Goal: Use online tool/utility: Use online tool/utility

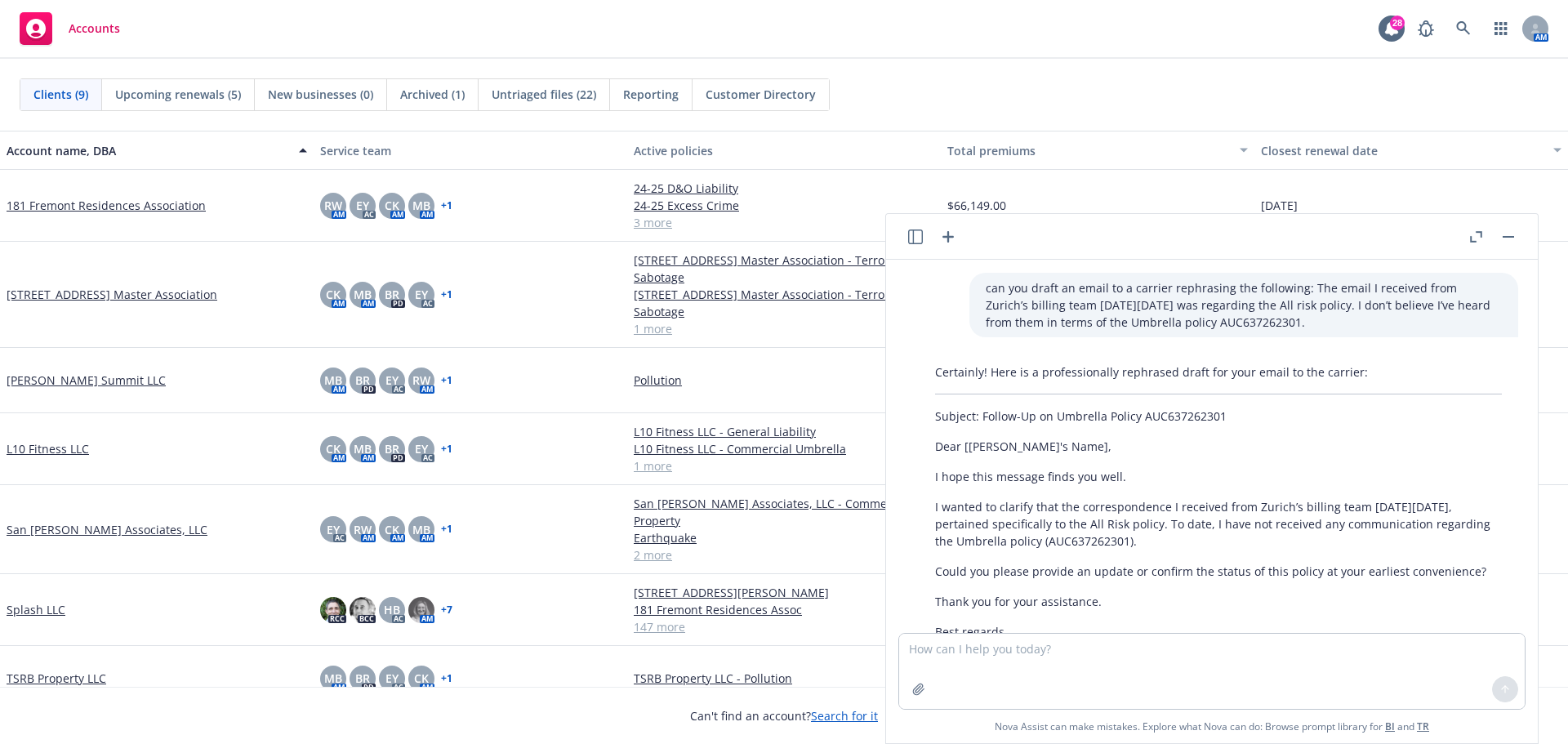
scroll to position [556, 0]
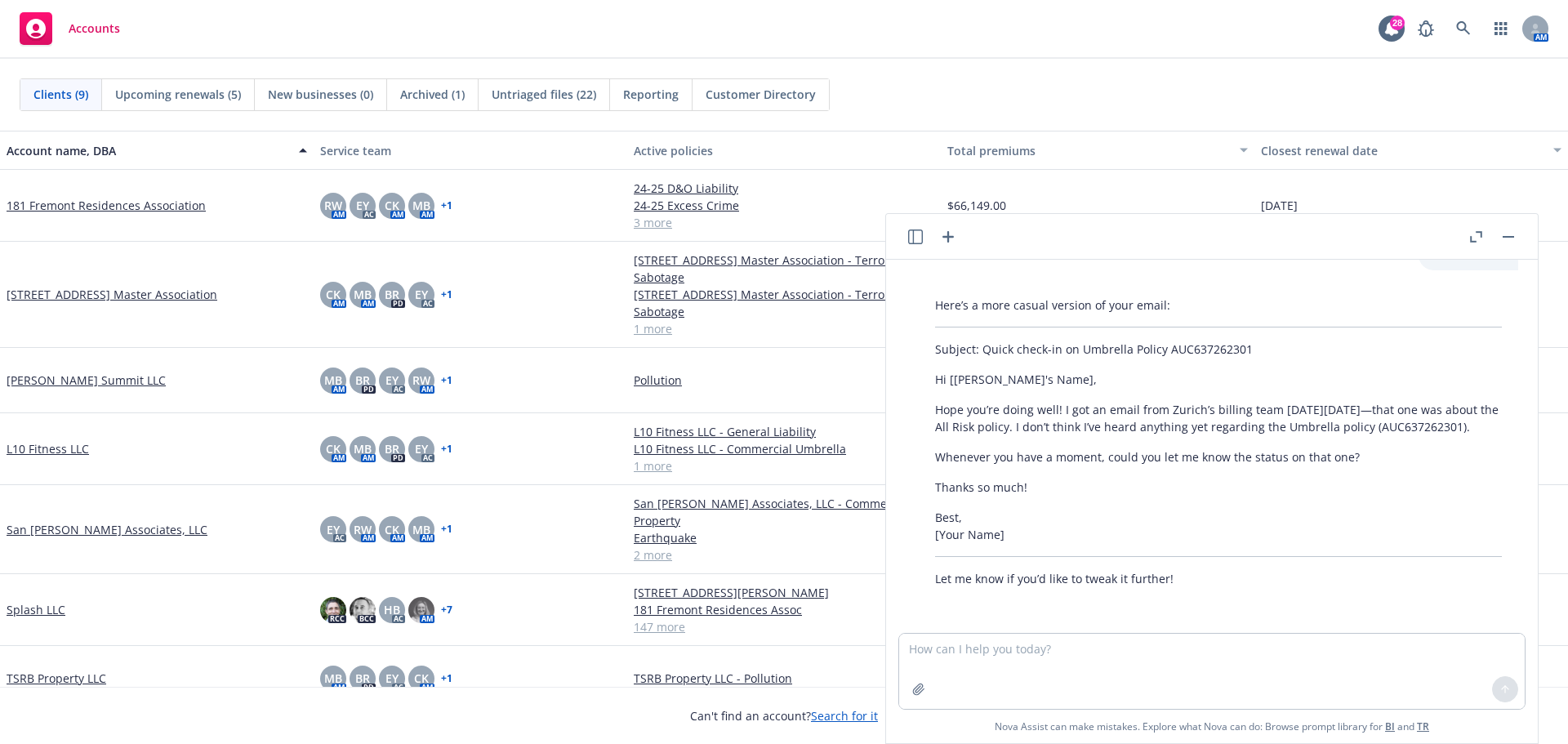
click at [949, 235] on icon "button" at bounding box center [949, 237] width 11 height 11
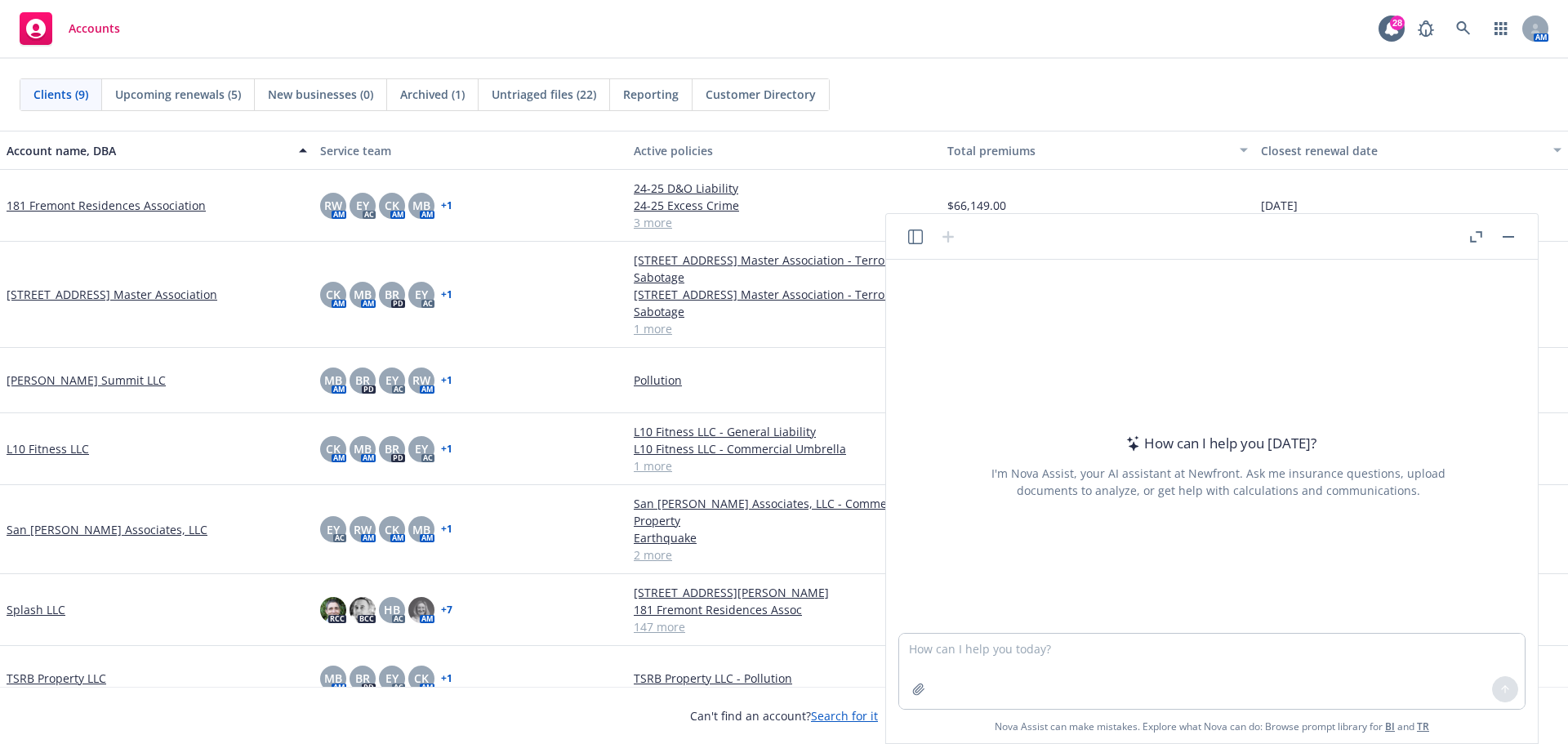
click at [954, 654] on textarea at bounding box center [1213, 671] width 626 height 75
click at [1351, 652] on textarea "HI [PERSON_NAME], draft an email to a carrier to follow up on remining reports …" at bounding box center [1213, 671] width 626 height 75
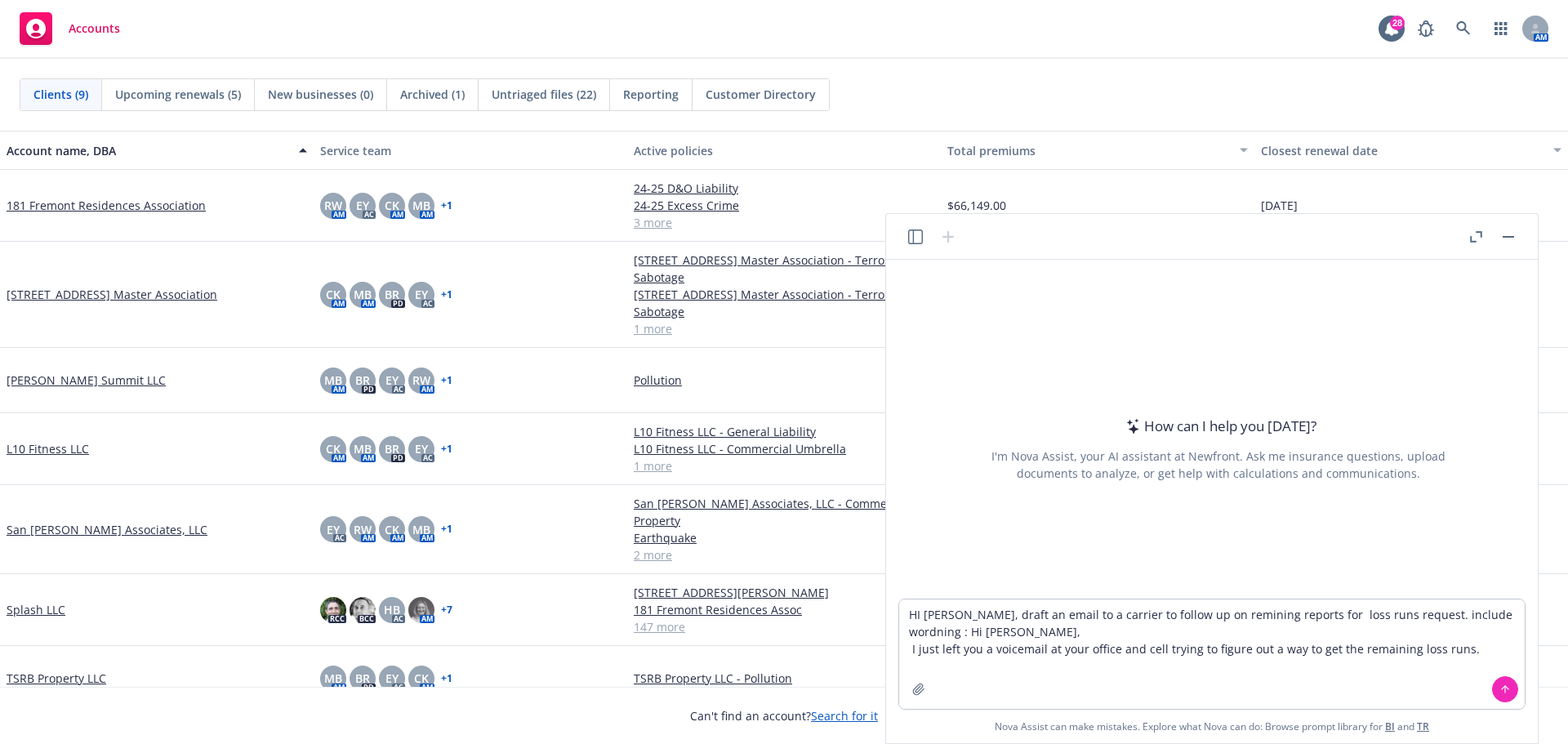
drag, startPoint x: 954, startPoint y: 629, endPoint x: 891, endPoint y: 637, distance: 63.5
click at [891, 637] on div "How can I help you [DATE]? I'm Nova Assist, your AI assistant at Newfront. Ask …" at bounding box center [1213, 501] width 652 height 483
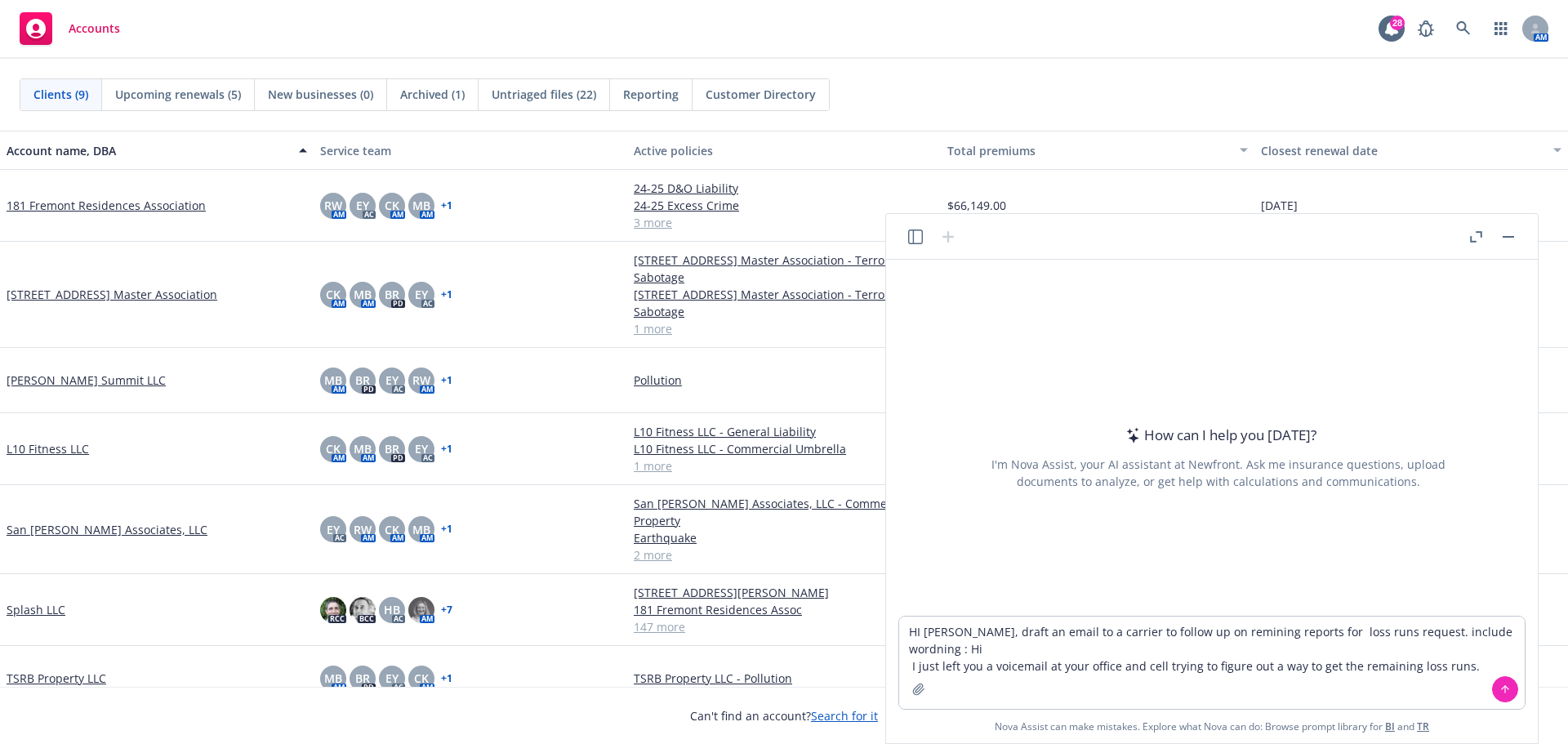
type textarea "HI [PERSON_NAME], draft an email to a carrier to follow up on remining reports …"
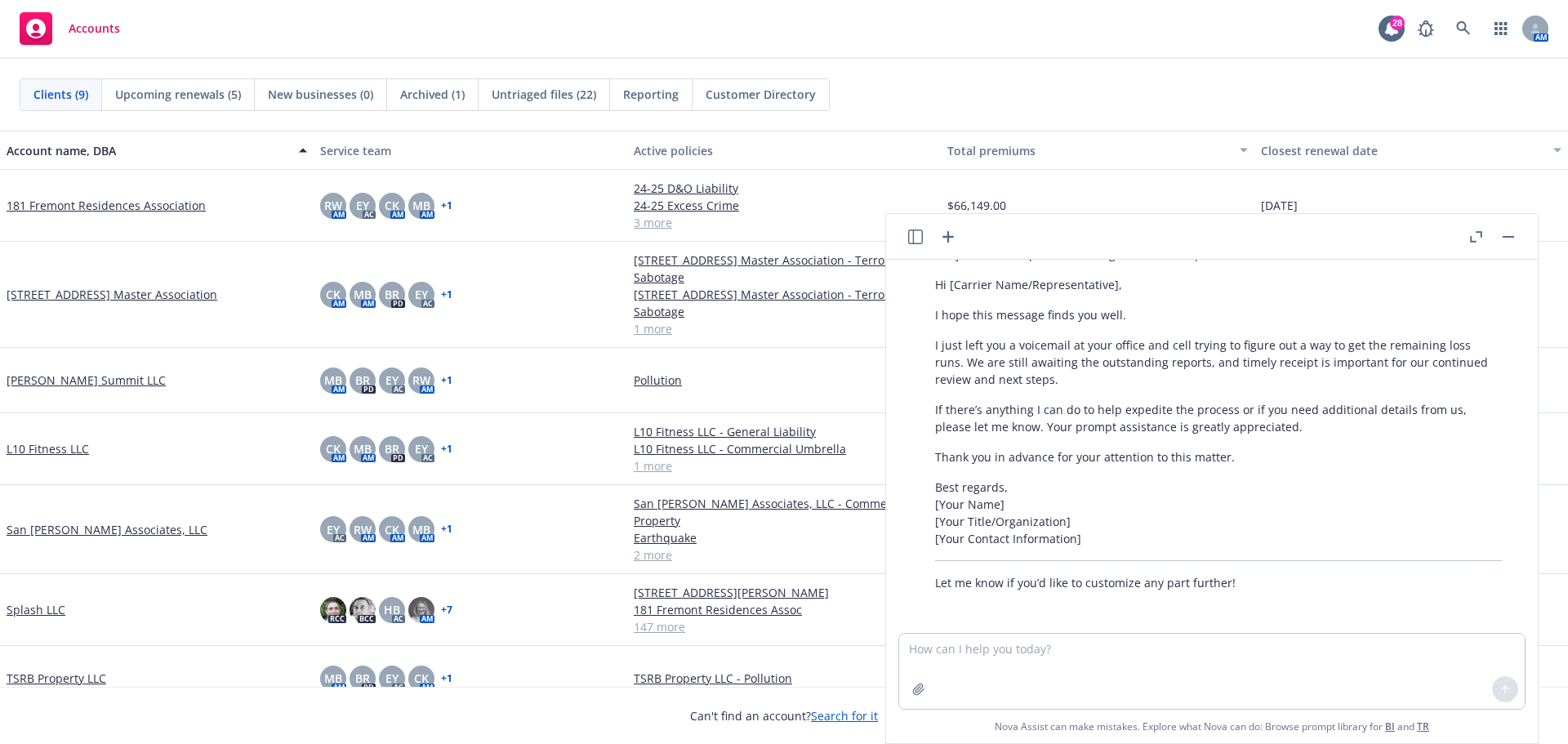
scroll to position [183, 0]
click at [1031, 646] on textarea at bounding box center [1213, 671] width 626 height 75
type textarea "more casual"
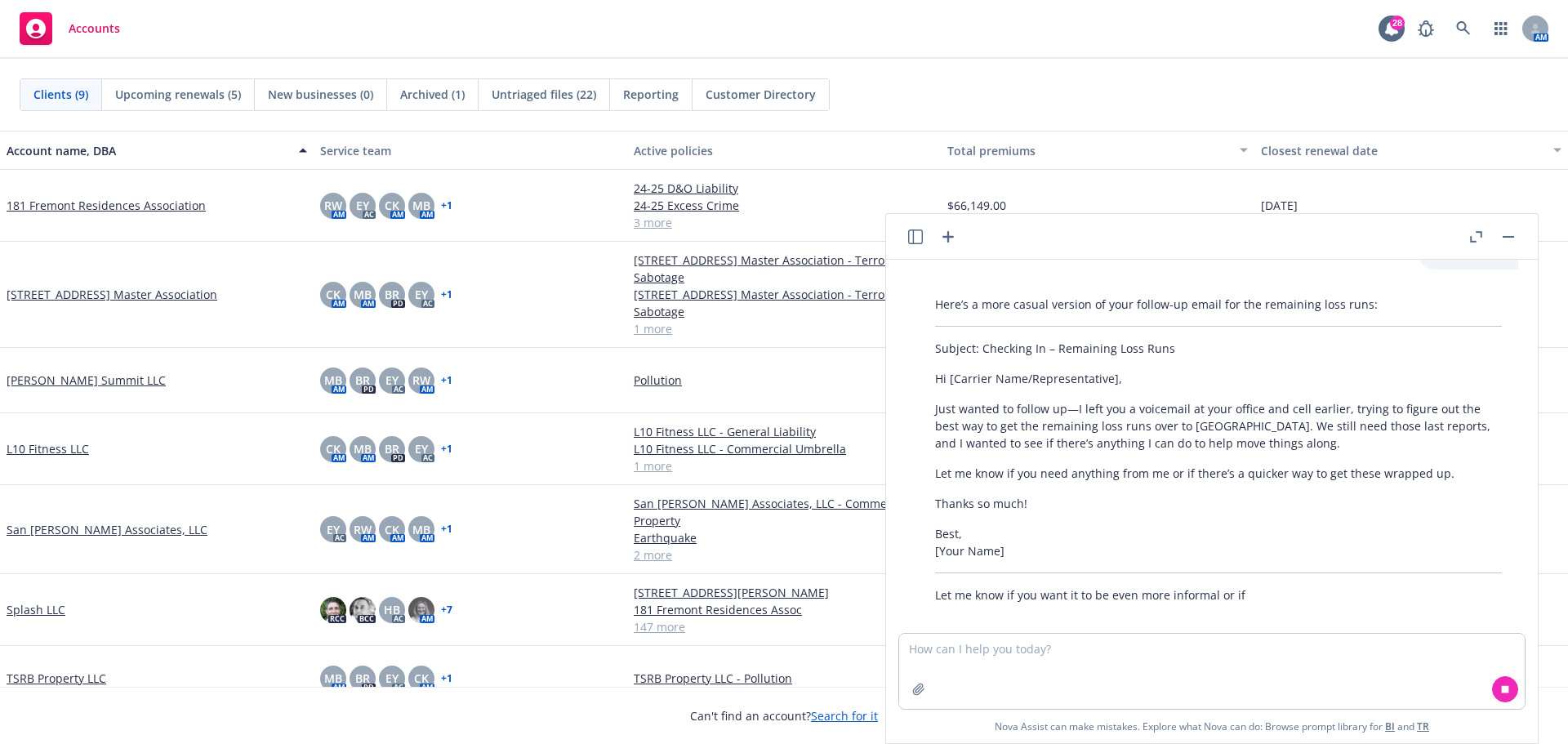
scroll to position [568, 0]
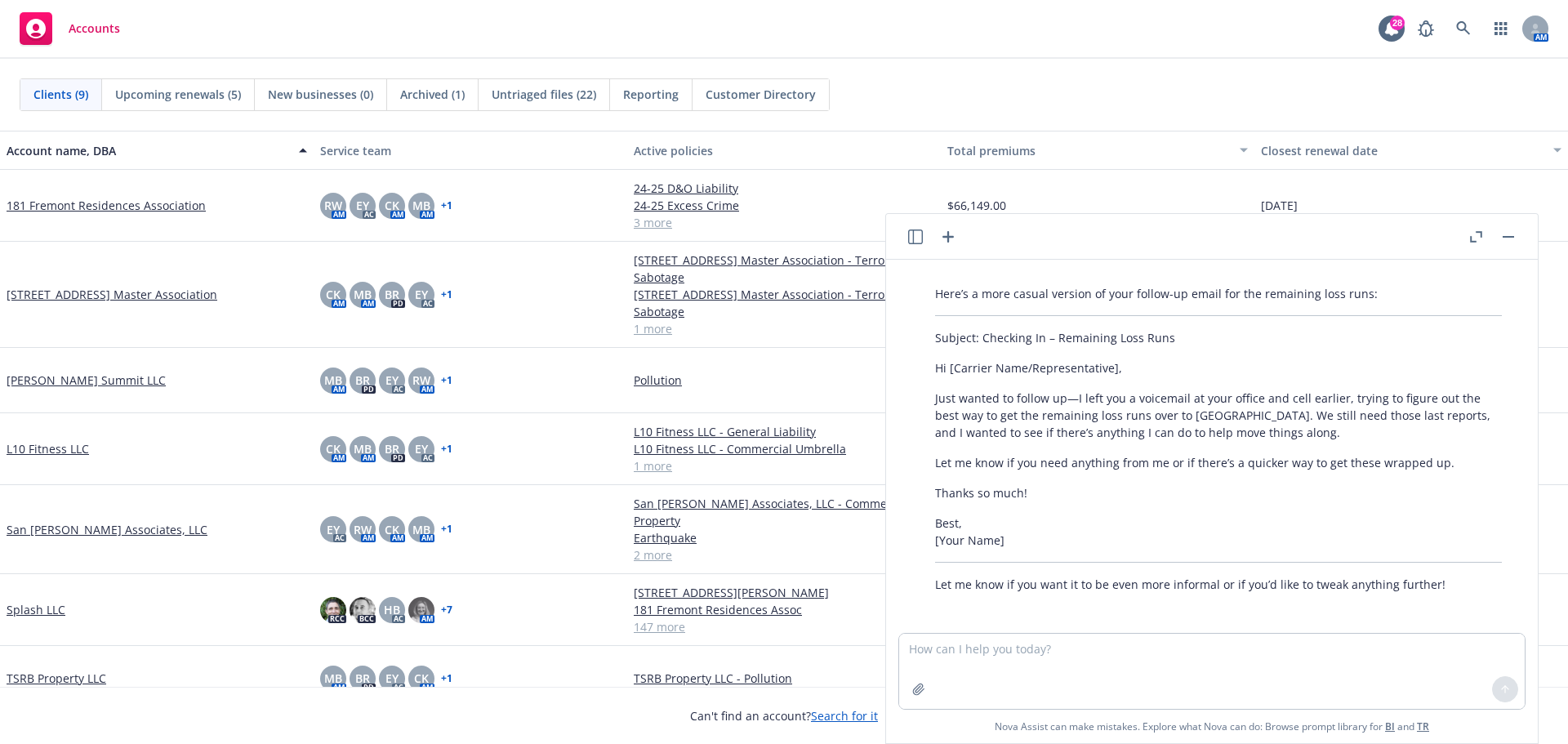
click at [1449, 463] on p "Let me know if you need anything from me or if there’s a quicker way to get the…" at bounding box center [1219, 462] width 567 height 17
drag, startPoint x: 1453, startPoint y: 463, endPoint x: 945, endPoint y: 452, distance: 508.1
click at [945, 452] on div "Here’s a more casual version of your follow-up email for the remaining loss run…" at bounding box center [1219, 439] width 600 height 321
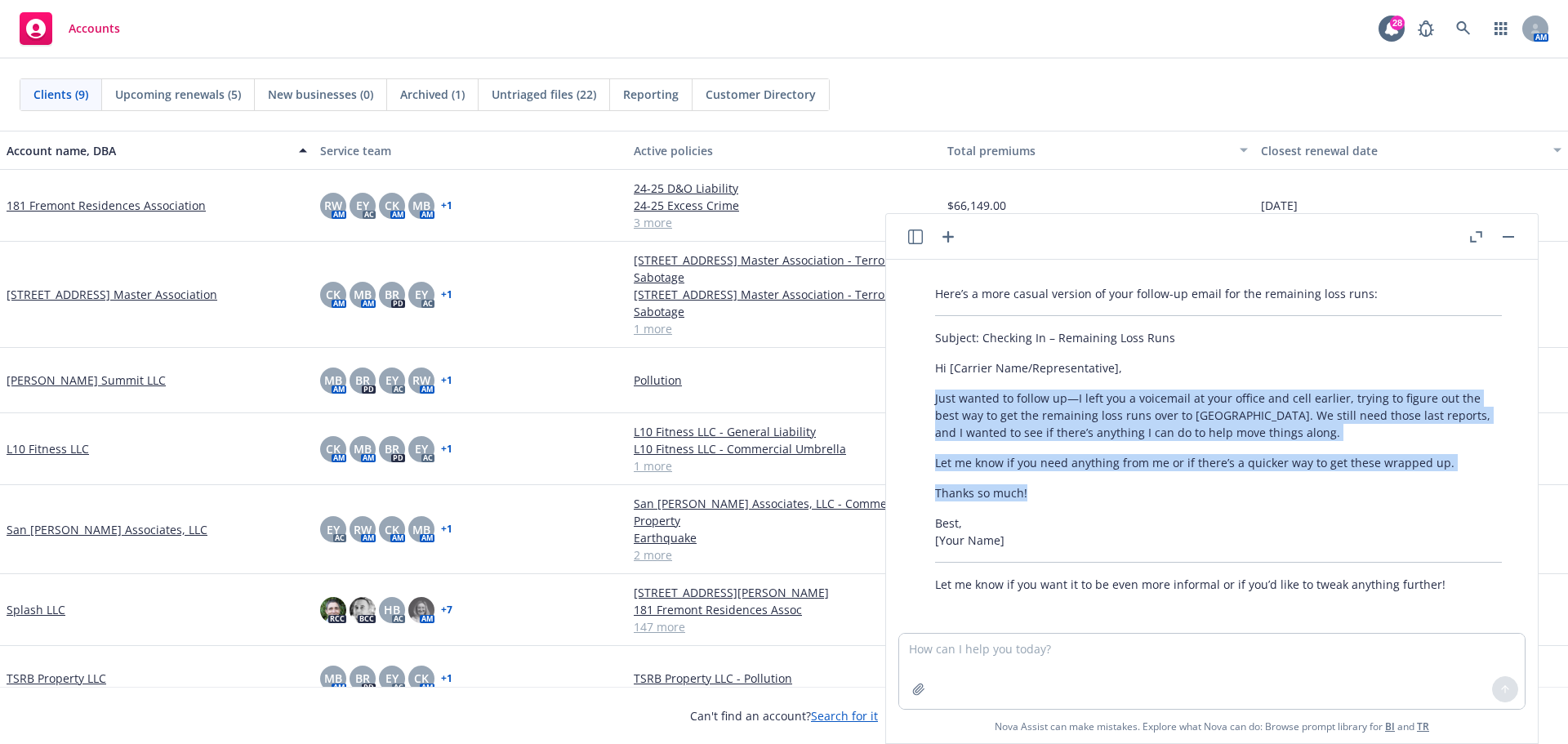
drag, startPoint x: 1045, startPoint y: 492, endPoint x: 918, endPoint y: 389, distance: 163.5
click at [918, 389] on div "Here’s a more casual version of your follow-up email for the remaining loss run…" at bounding box center [1219, 439] width 626 height 321
copy div "Just wanted to follow up—I left you a voicemail at your office and cell earlier…"
click at [1507, 240] on button "button" at bounding box center [1509, 237] width 20 height 20
